Goal: Task Accomplishment & Management: Use online tool/utility

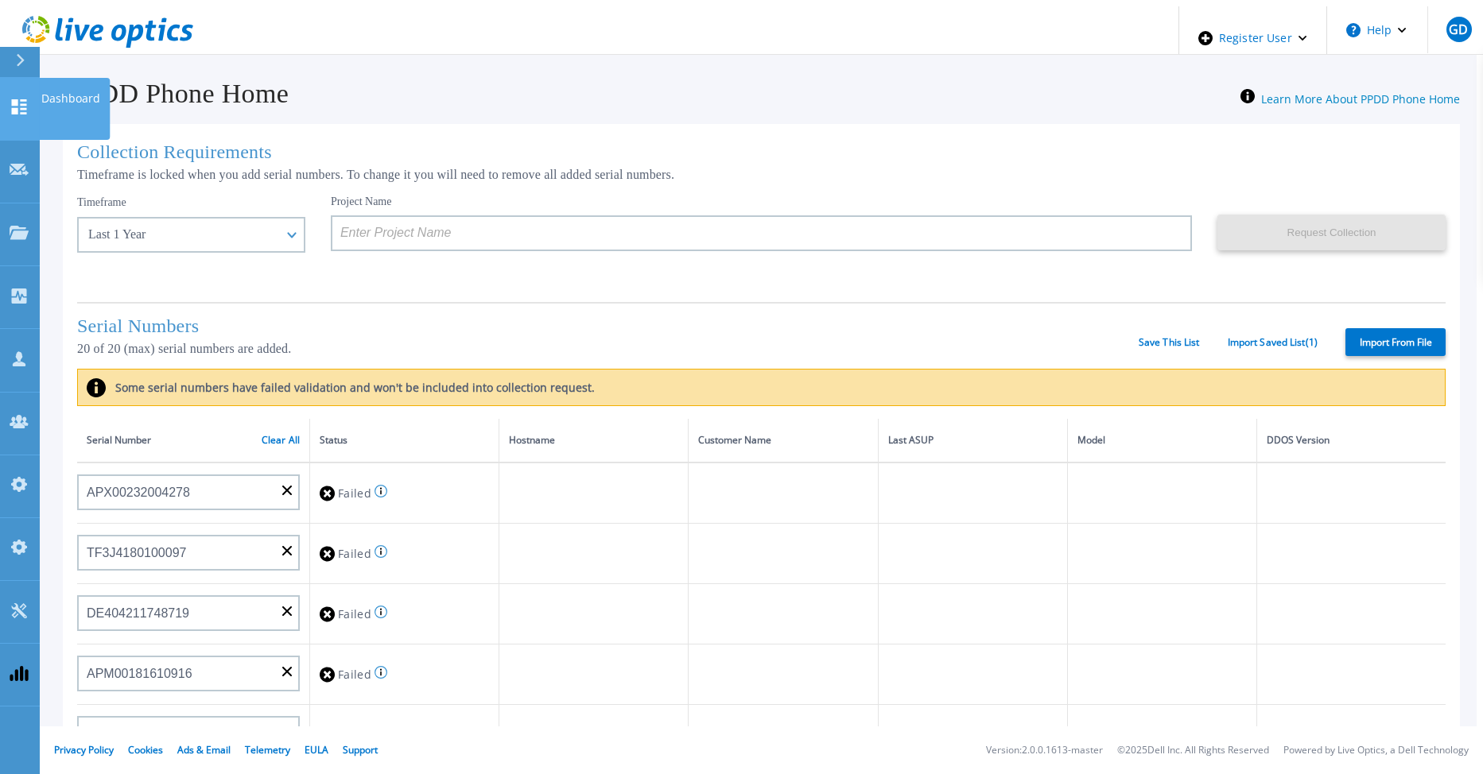
click at [30, 99] on link "Dashboard Dashboard" at bounding box center [20, 109] width 40 height 63
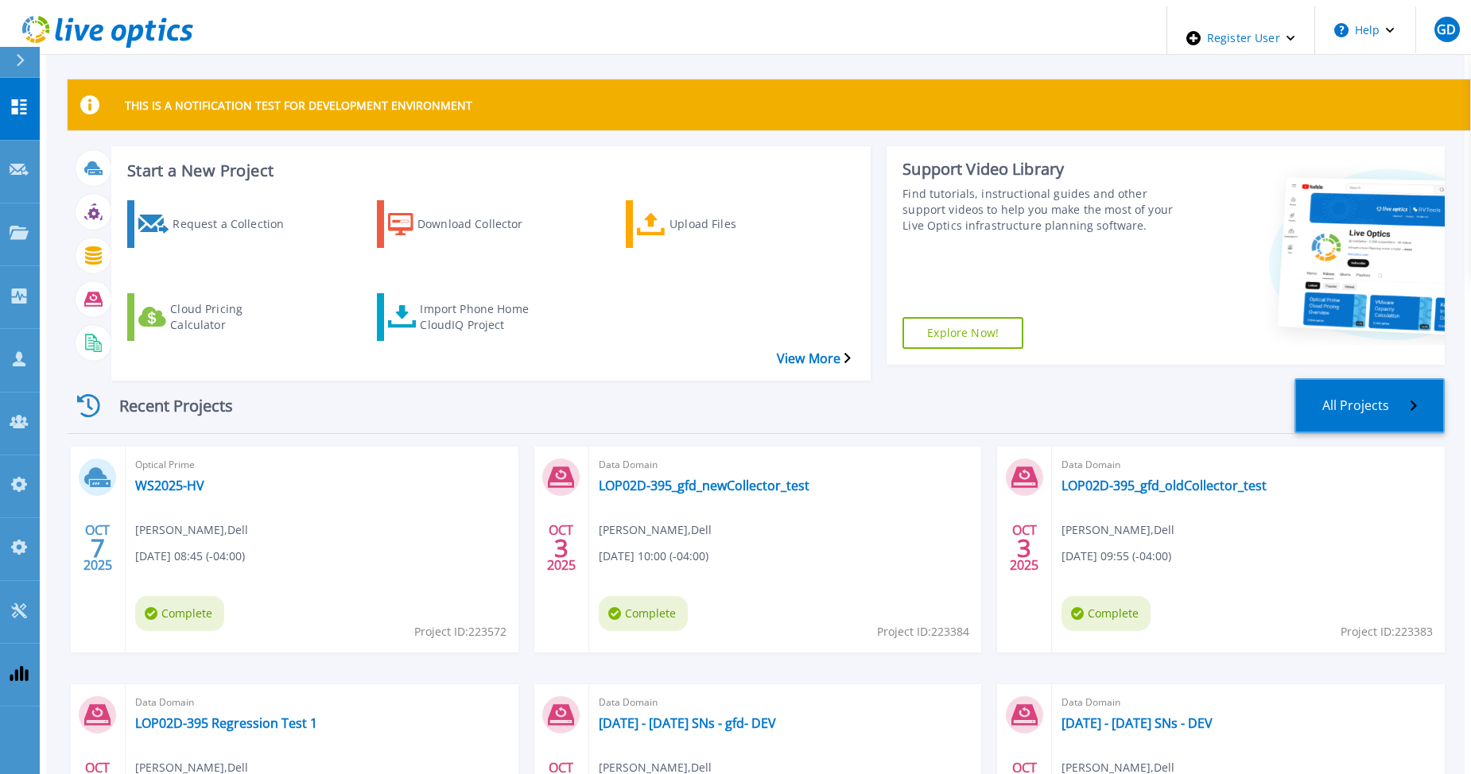
click at [1402, 378] on link "All Projects" at bounding box center [1369, 405] width 150 height 55
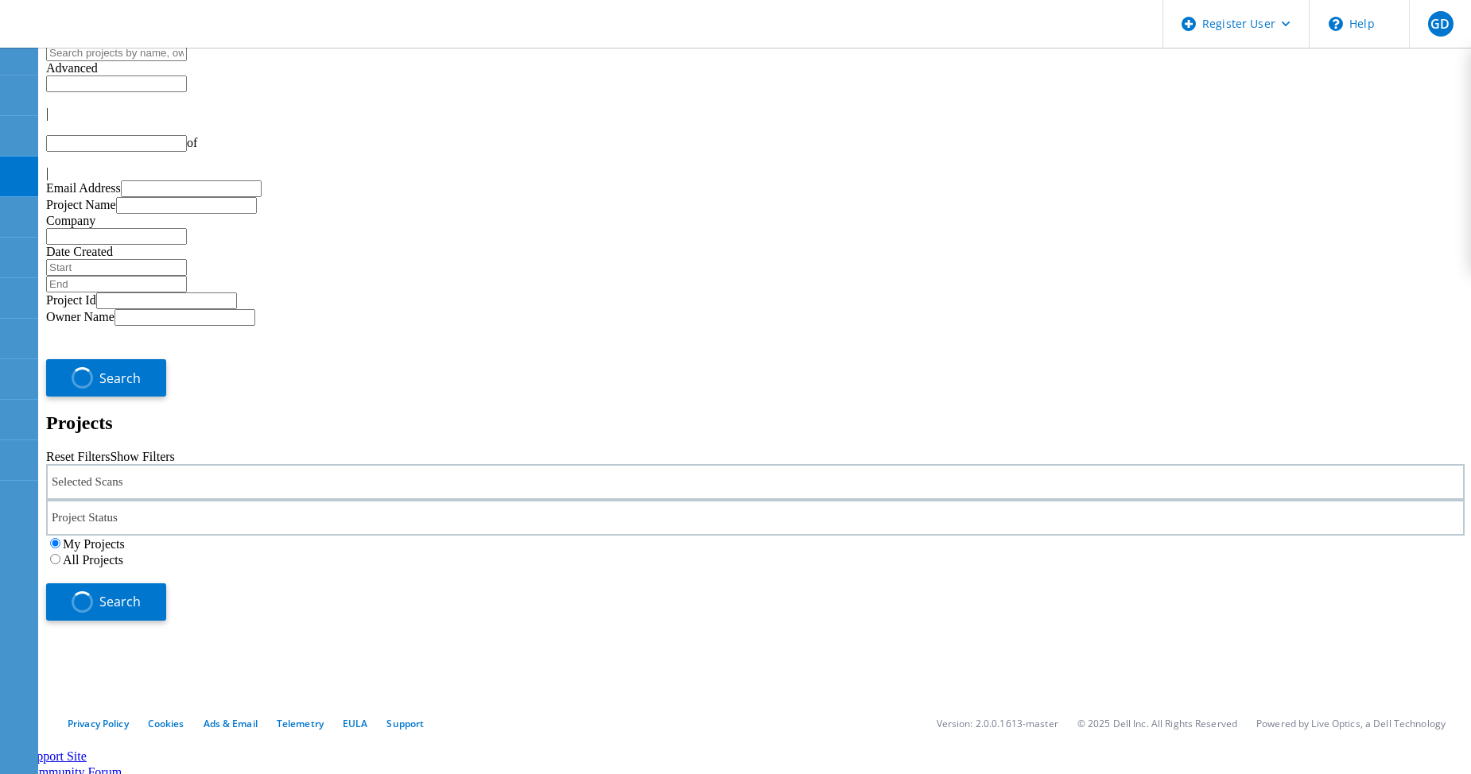
type input "1"
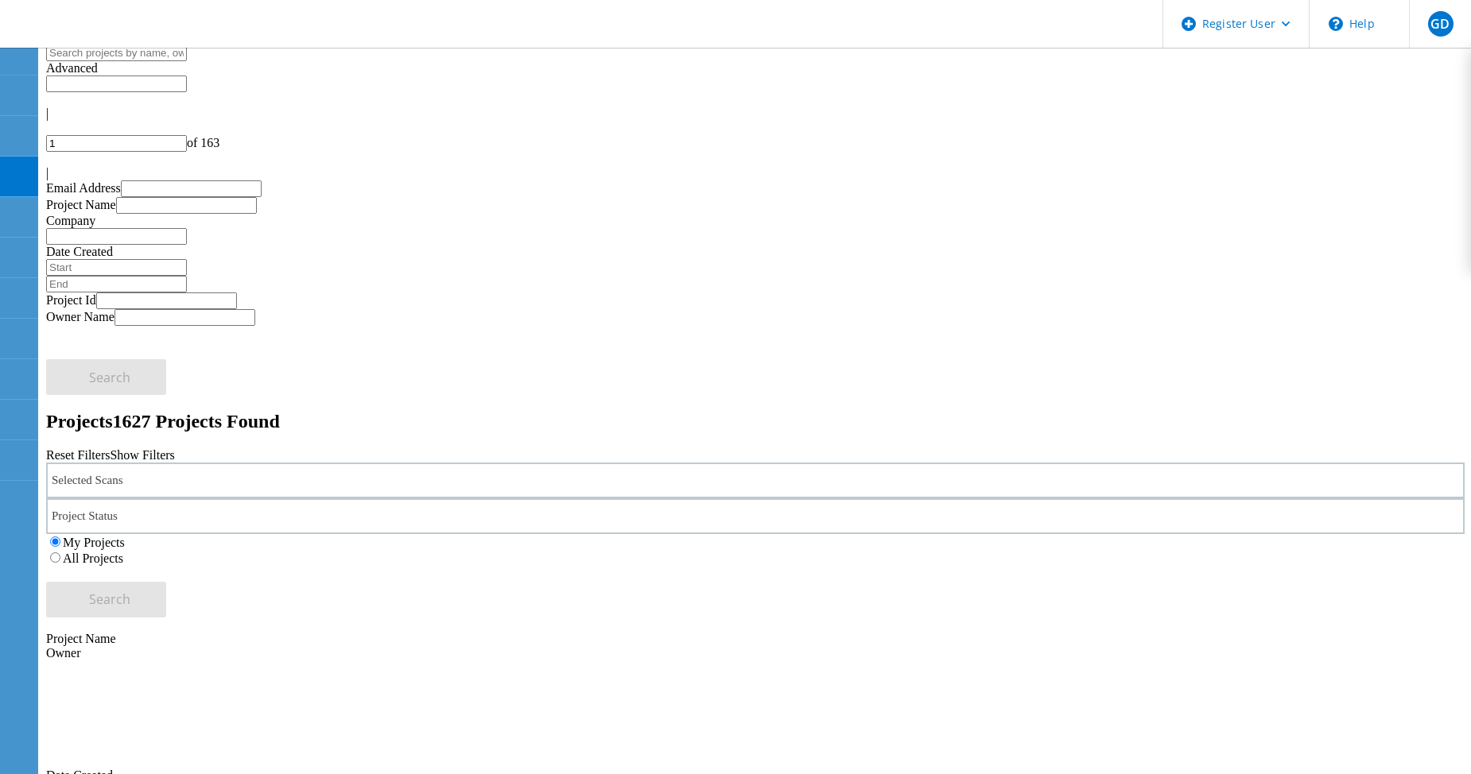
click at [123, 552] on label "All Projects" at bounding box center [93, 559] width 60 height 14
click at [60, 553] on input "All Projects" at bounding box center [55, 558] width 10 height 10
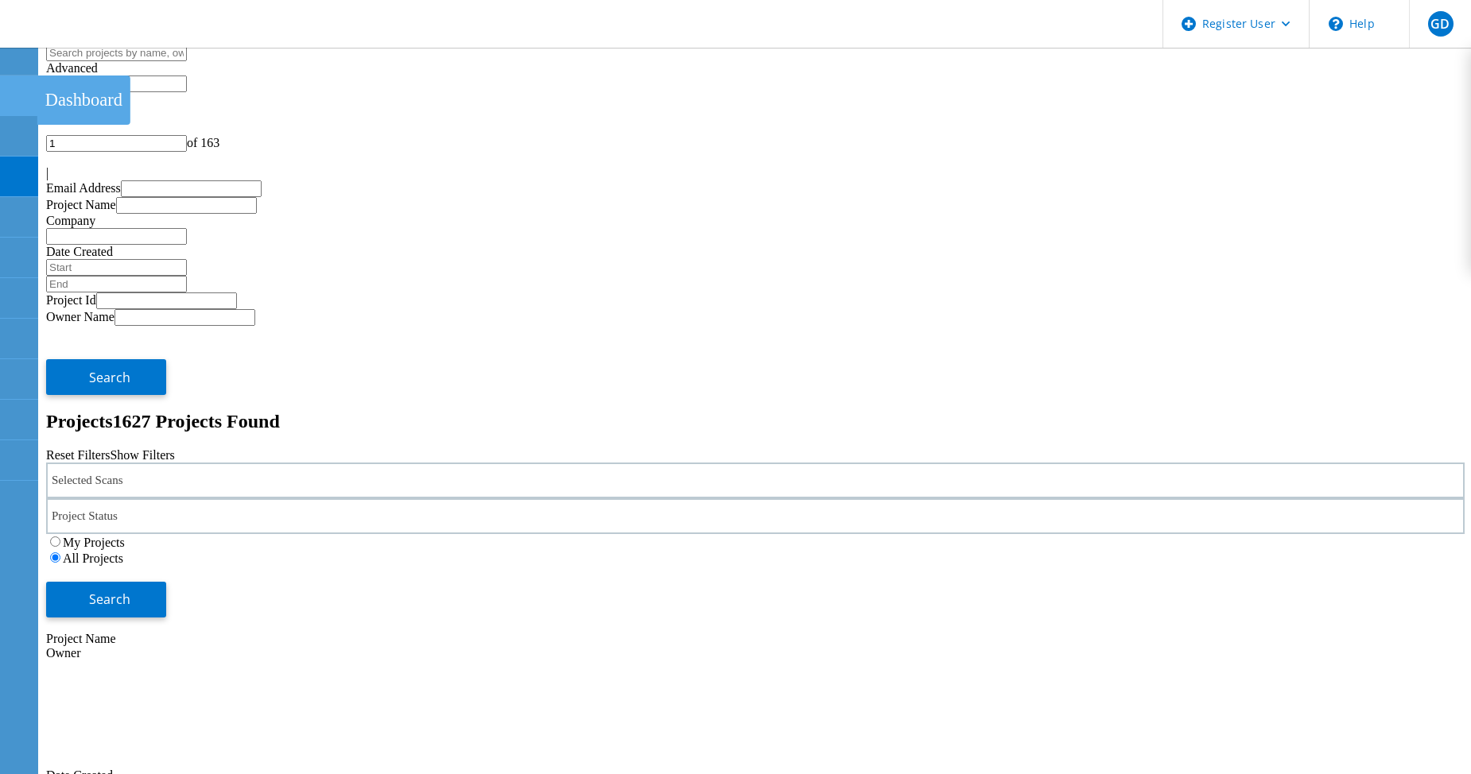
click at [9, 88] on use at bounding box center [9, 88] width 0 height 0
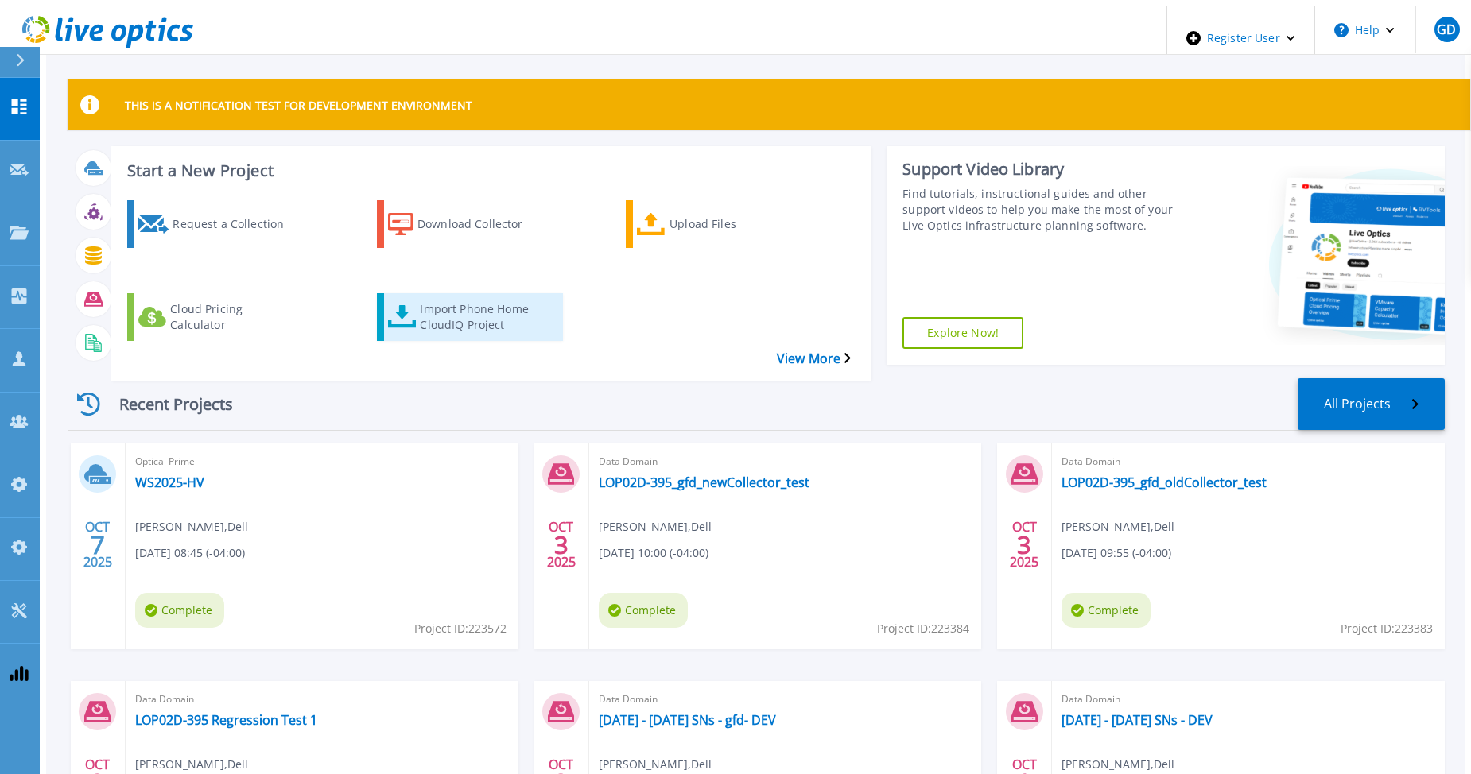
click at [436, 297] on div "Import Phone Home CloudIQ Project" at bounding box center [483, 317] width 127 height 40
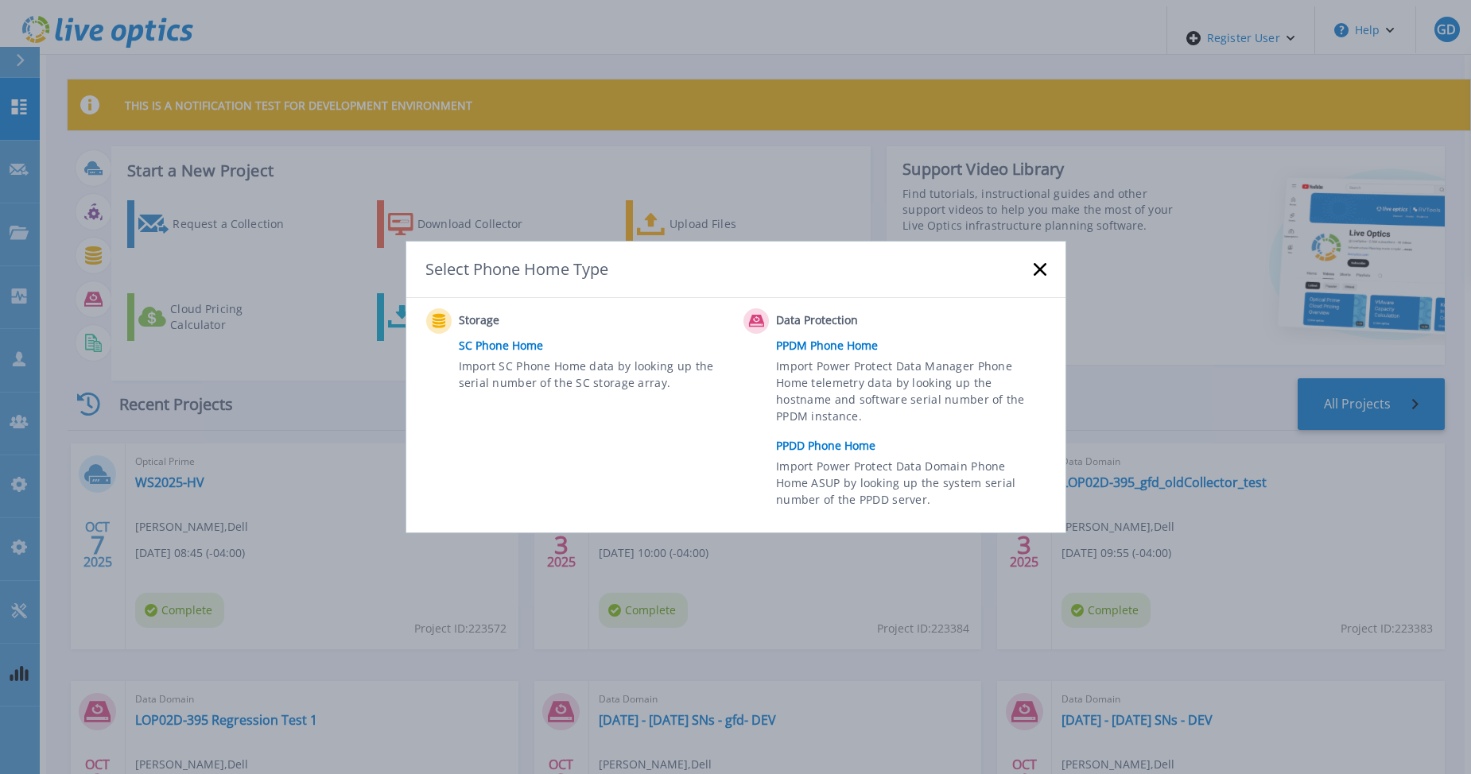
click at [816, 440] on link "PPDD Phone Home" at bounding box center [914, 446] width 277 height 24
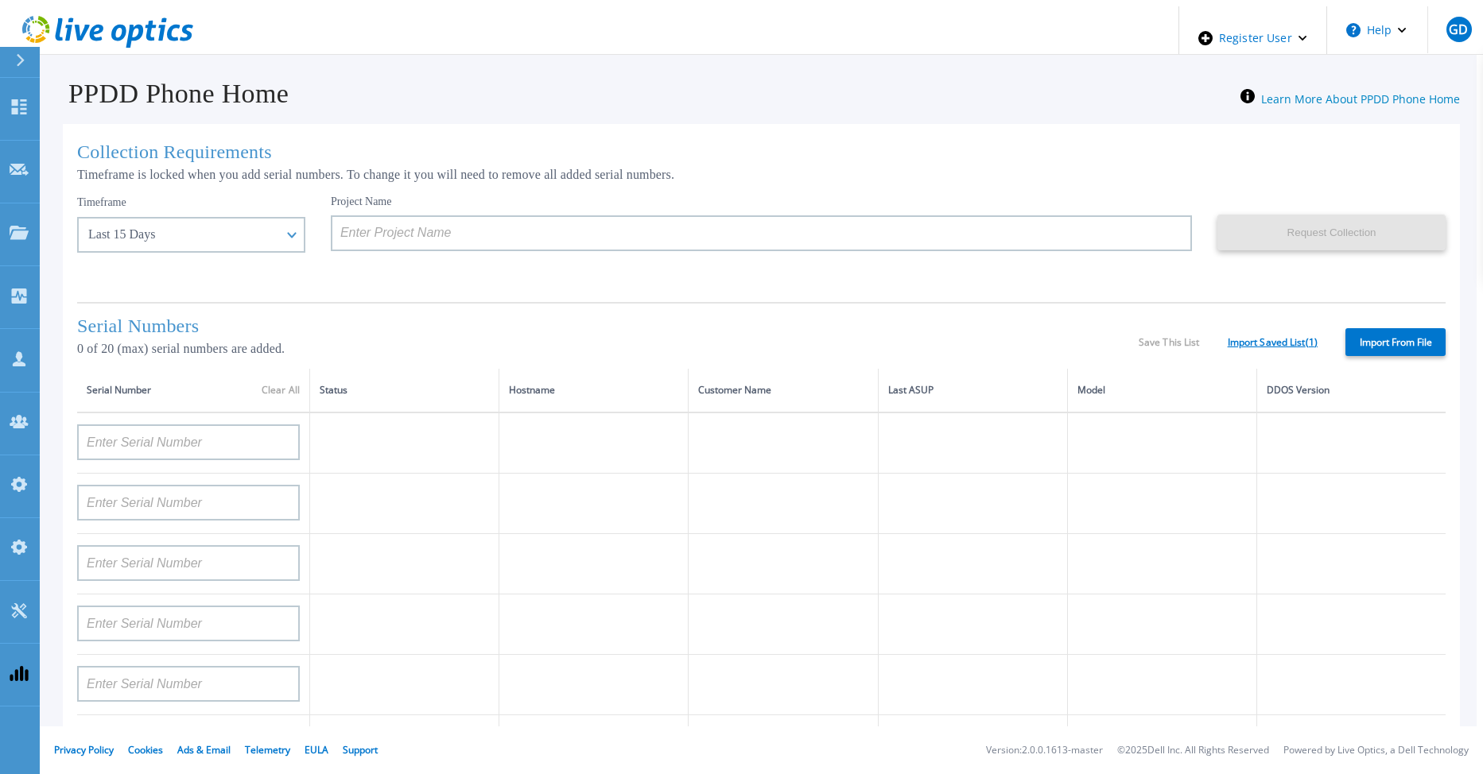
click at [1227, 337] on link "Import Saved List ( 1 )" at bounding box center [1272, 342] width 90 height 11
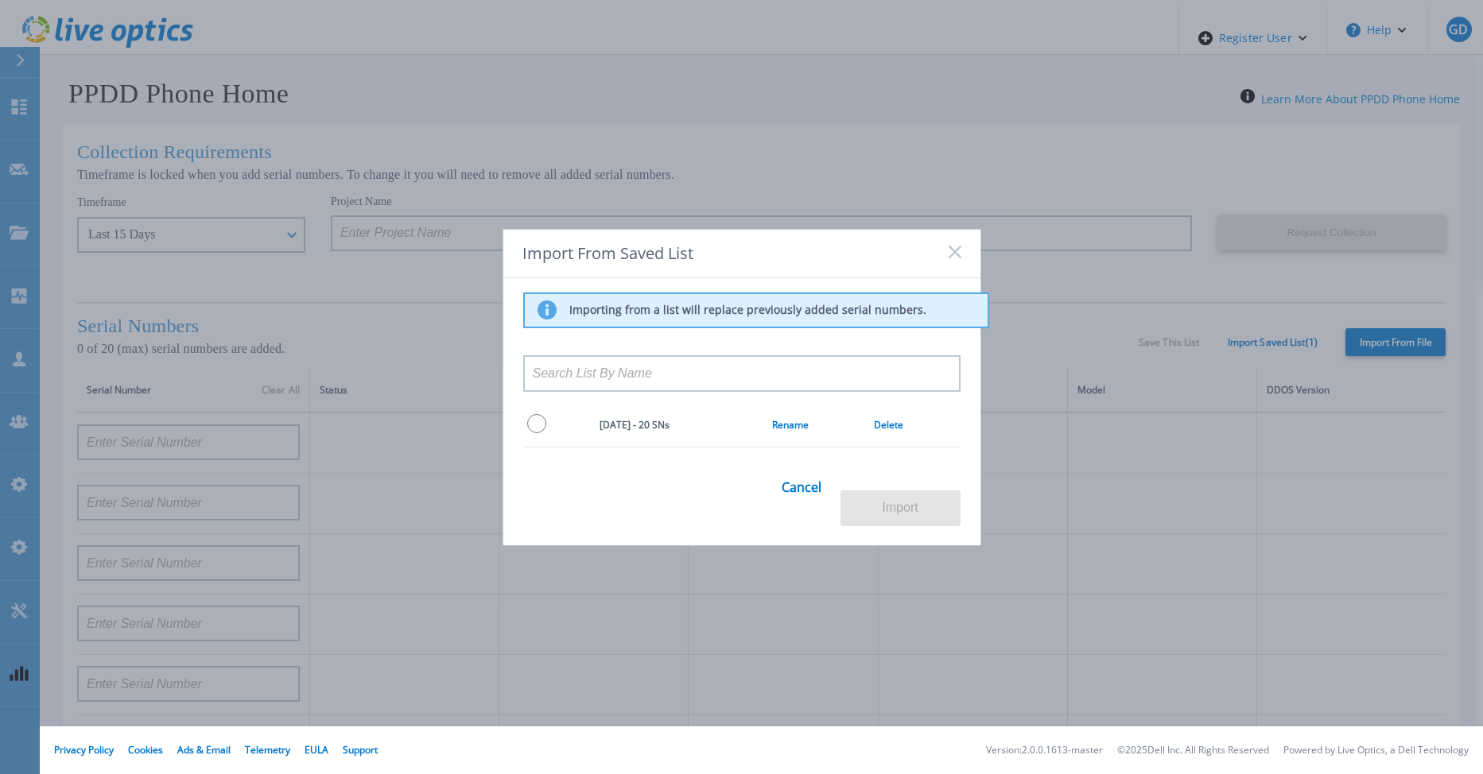
click at [536, 427] on input "radio" at bounding box center [536, 423] width 19 height 19
radio input "true"
click at [885, 503] on button "Import" at bounding box center [900, 509] width 120 height 36
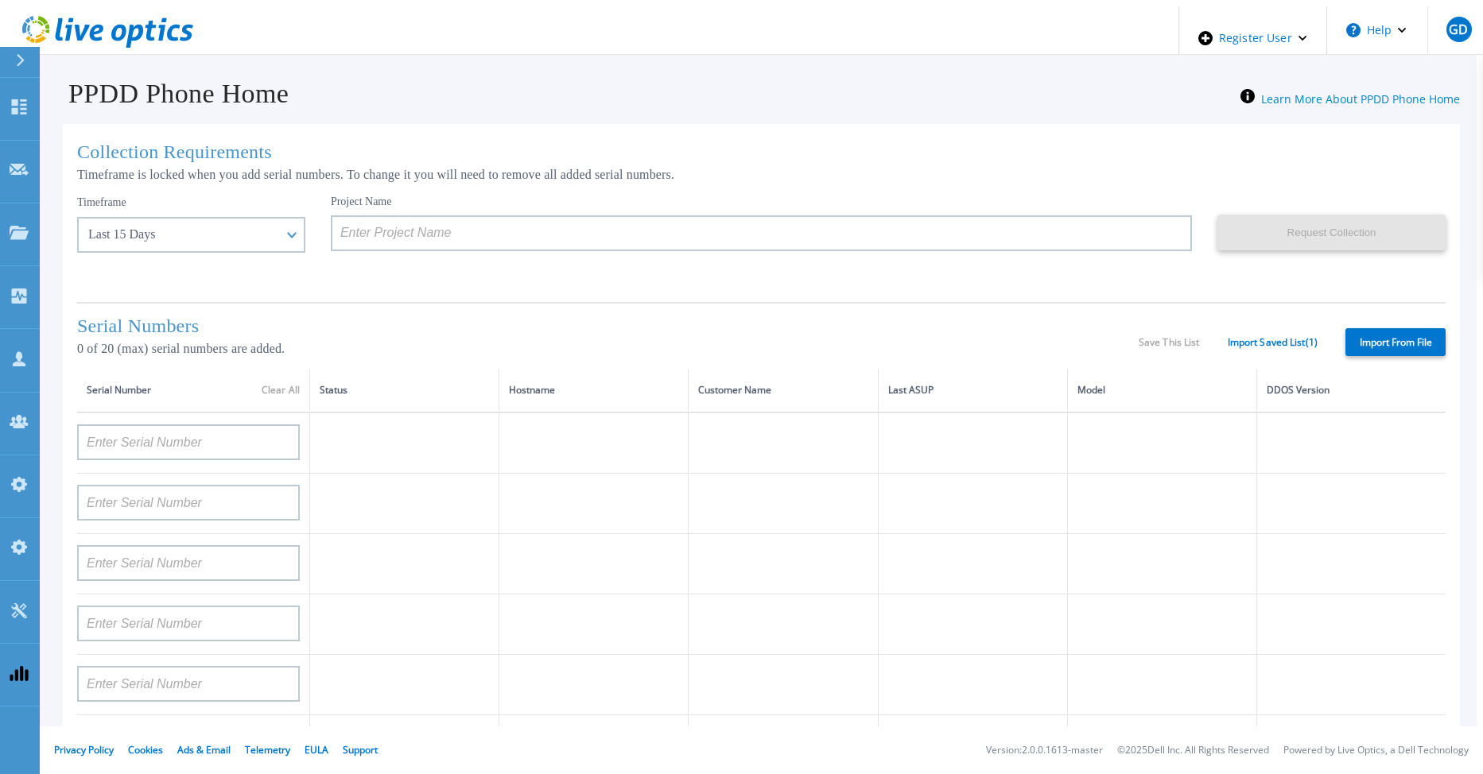
type input "APX00232004278"
type input "TF3J4180100097"
type input "DE404211748719"
type input "APM00181610916"
type input "APM00223204559"
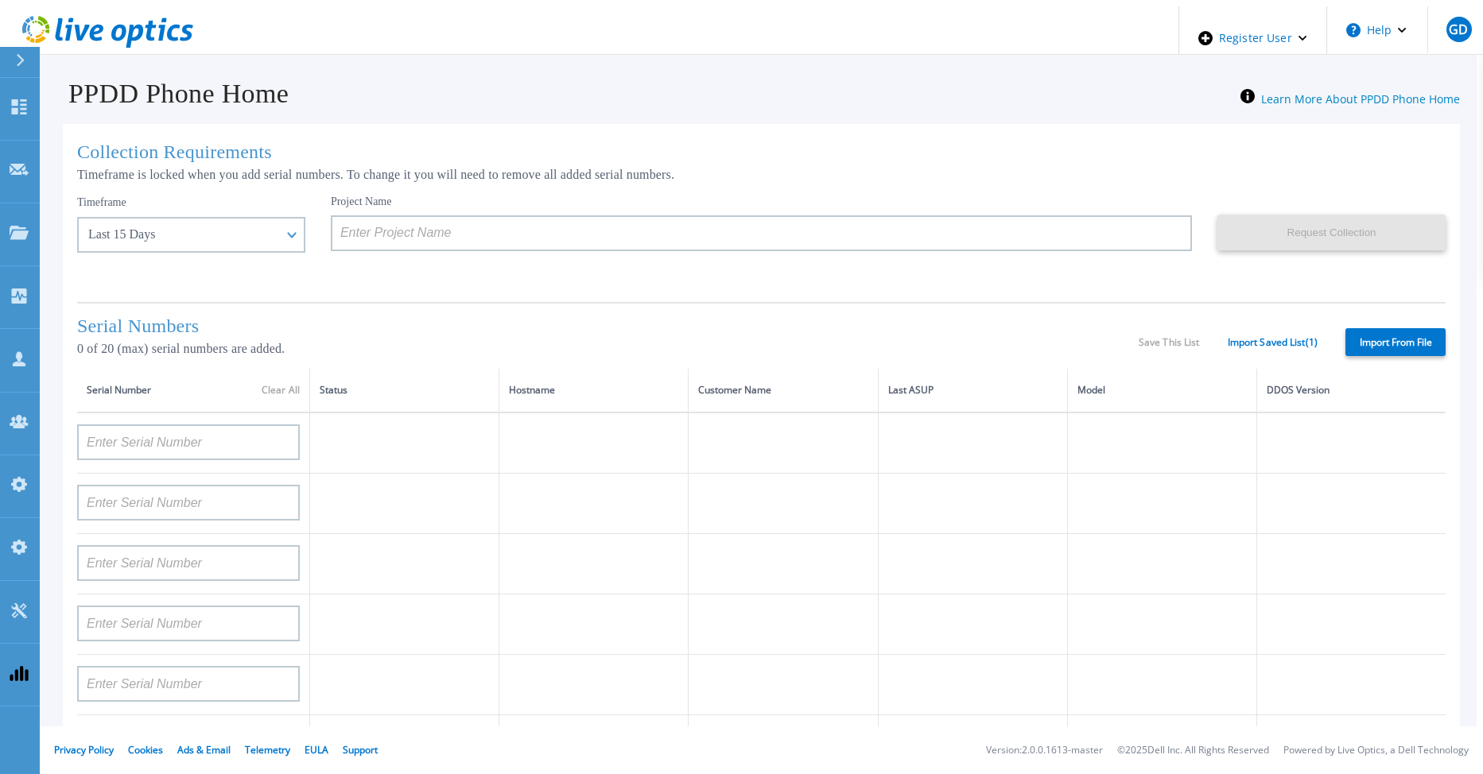
type input "APM00181623902"
type input "APM00213408994"
type input "CKM00192200744"
type input "APX00241704861"
type input "APM00214907936"
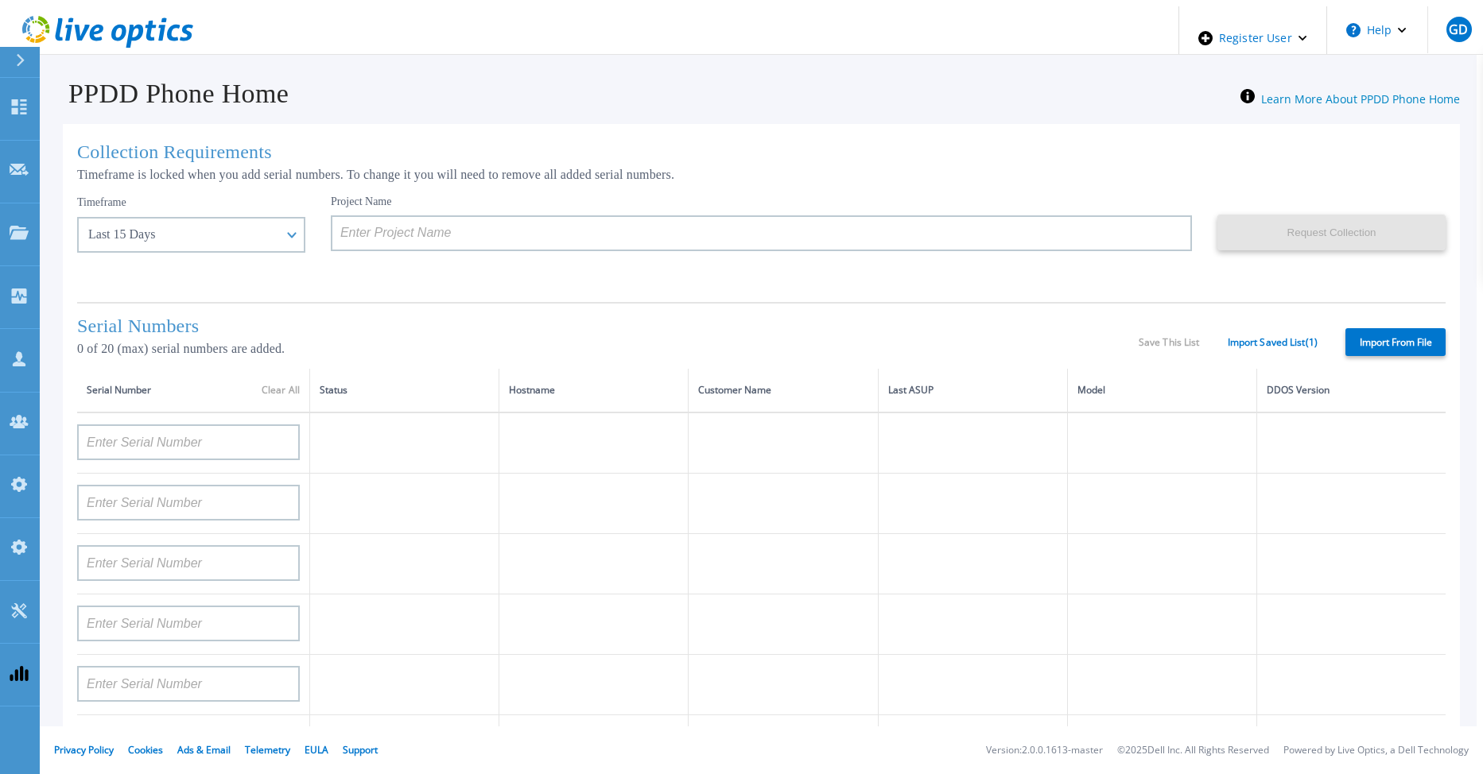
type input "CKM00193701478"
type input "CKM00184602619"
type input "APM00203219154"
type input "APM00212026970"
type input "APX00221800030"
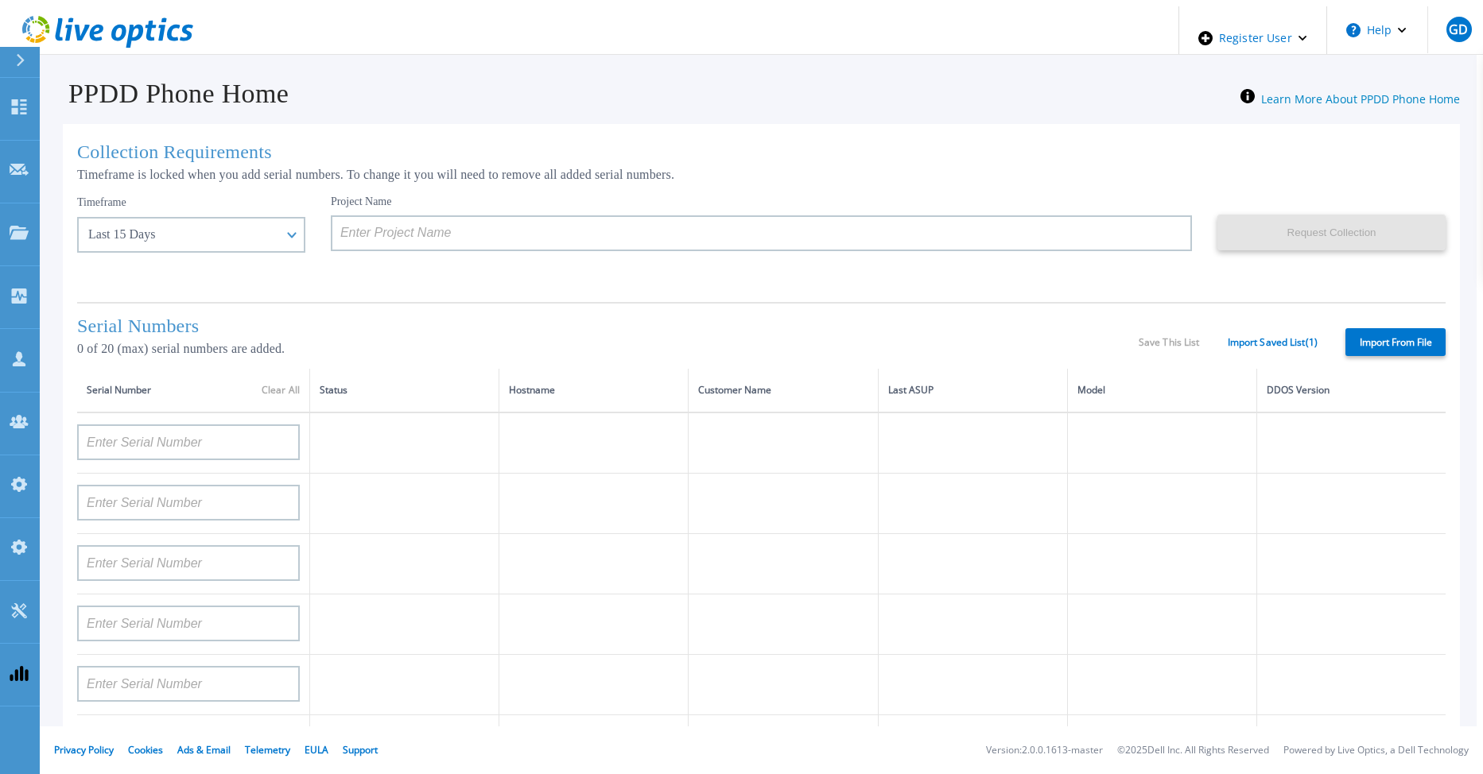
type input "APM00211507774"
type input "APM00212712898"
type input "APM00184715882"
type input "APM00211204803"
type input "APM00212026971"
